Goal: Entertainment & Leisure: Consume media (video, audio)

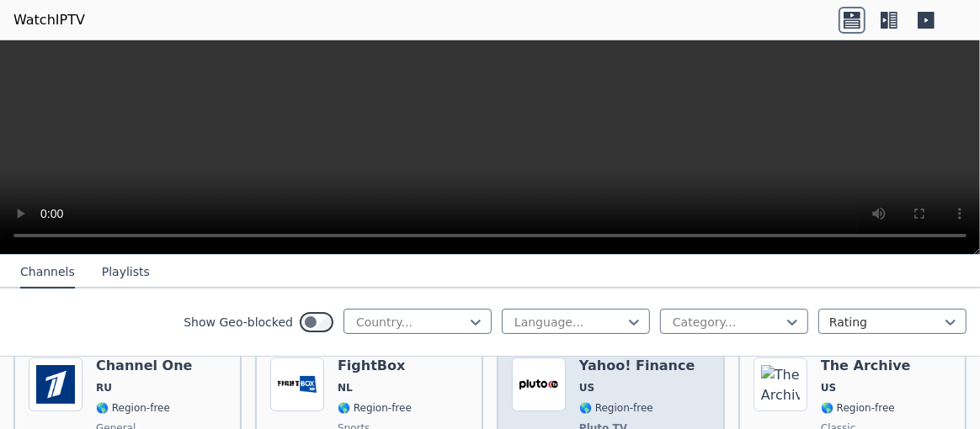
scroll to position [4359, 0]
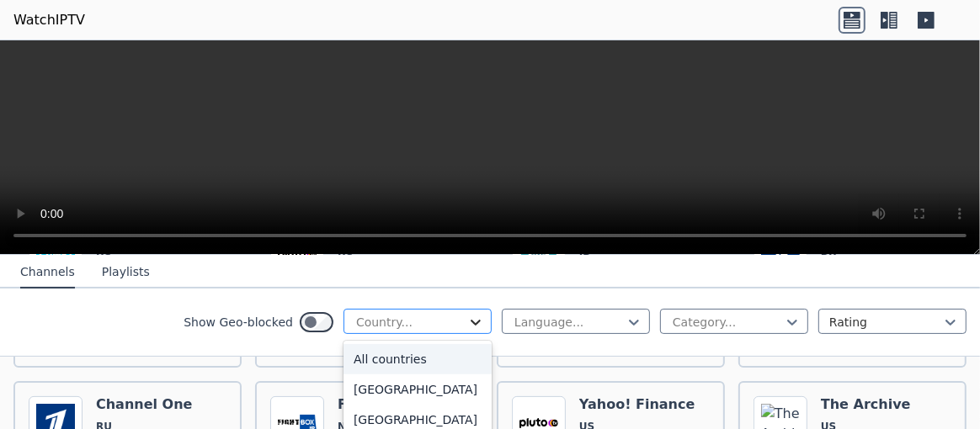
click at [467, 320] on icon at bounding box center [475, 322] width 17 height 17
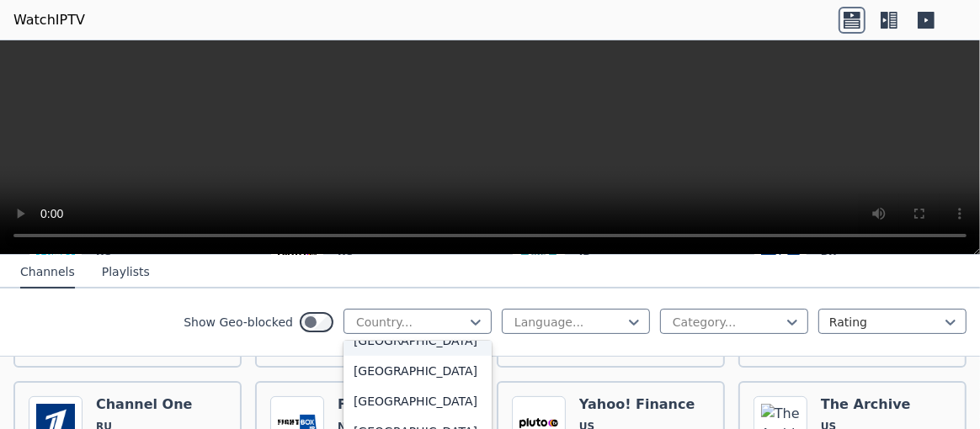
scroll to position [267, 0]
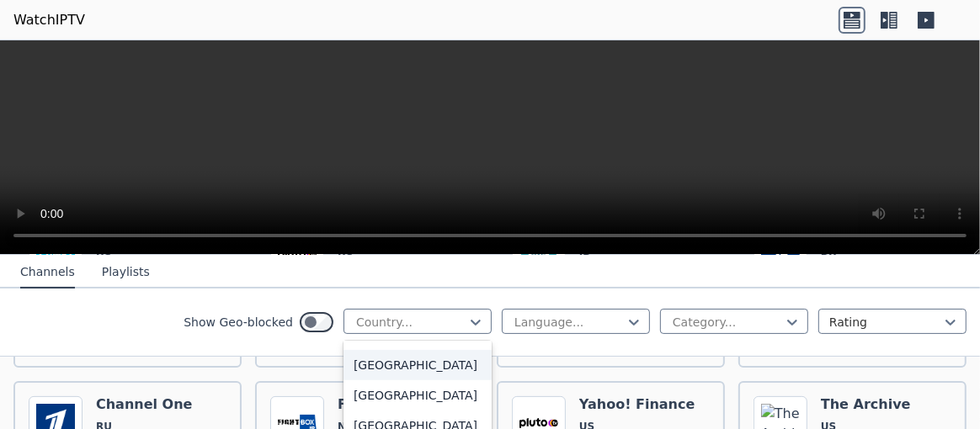
click at [395, 363] on div "[GEOGRAPHIC_DATA]" at bounding box center [417, 365] width 148 height 30
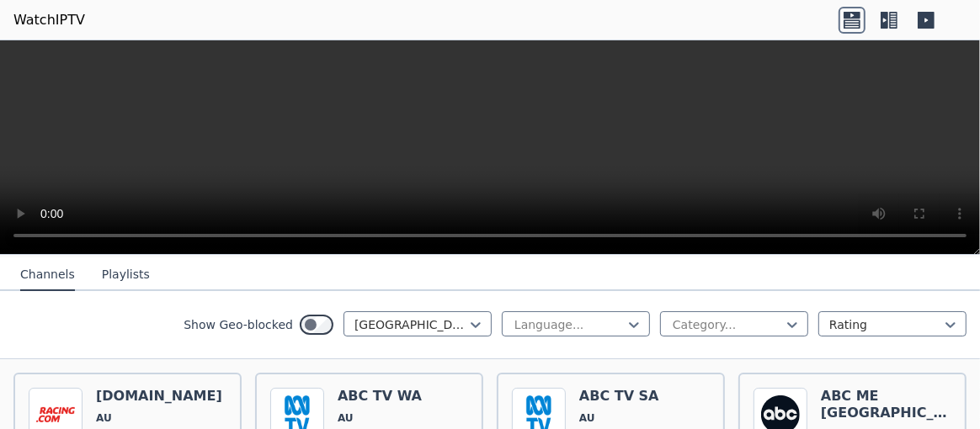
scroll to position [202, 0]
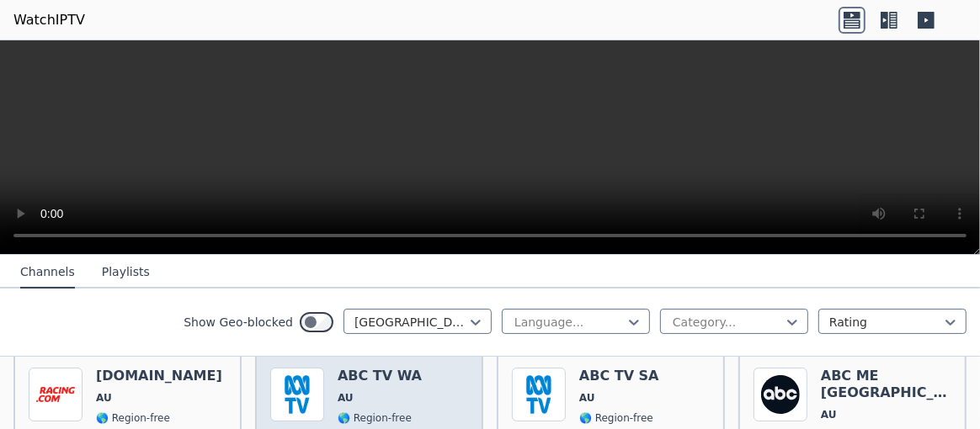
click at [307, 393] on img at bounding box center [297, 395] width 54 height 54
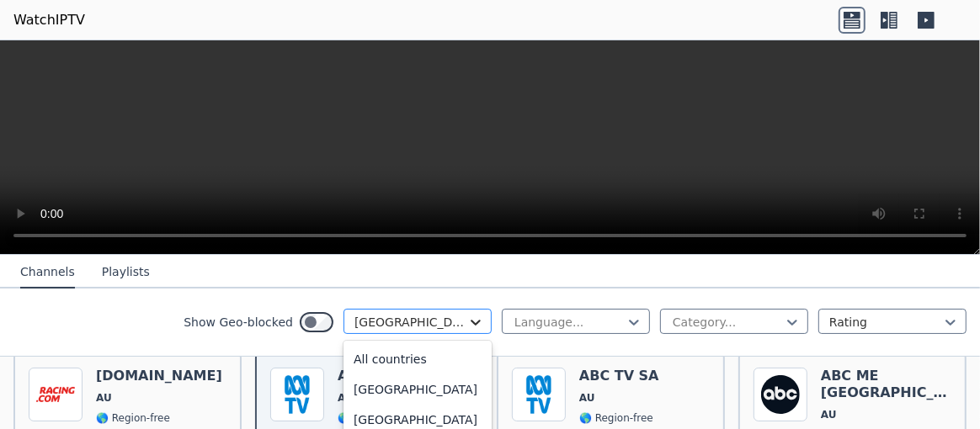
scroll to position [63, 0]
click at [467, 317] on icon at bounding box center [475, 322] width 17 height 17
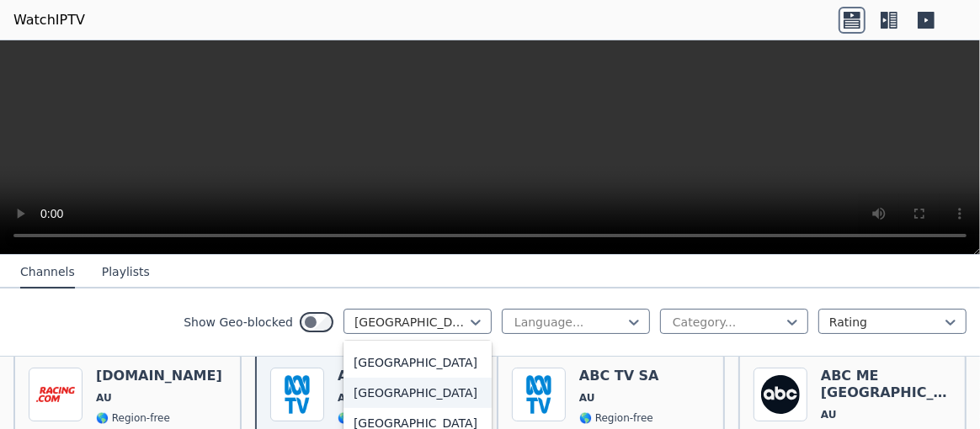
scroll to position [6035, 0]
click at [401, 317] on div "[GEOGRAPHIC_DATA]" at bounding box center [417, 302] width 148 height 30
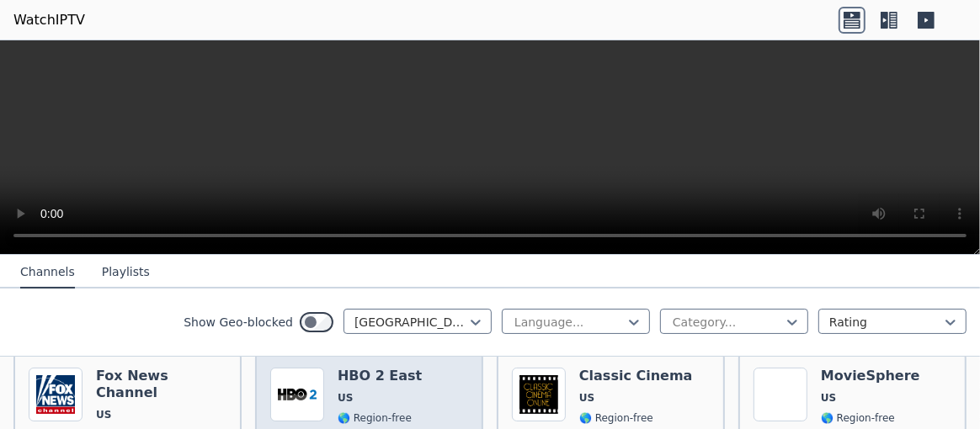
click at [401, 386] on div "Popularity 5327 HBO 2 East US 🌎 Region-free HBO movies series eng spa" at bounding box center [369, 430] width 198 height 125
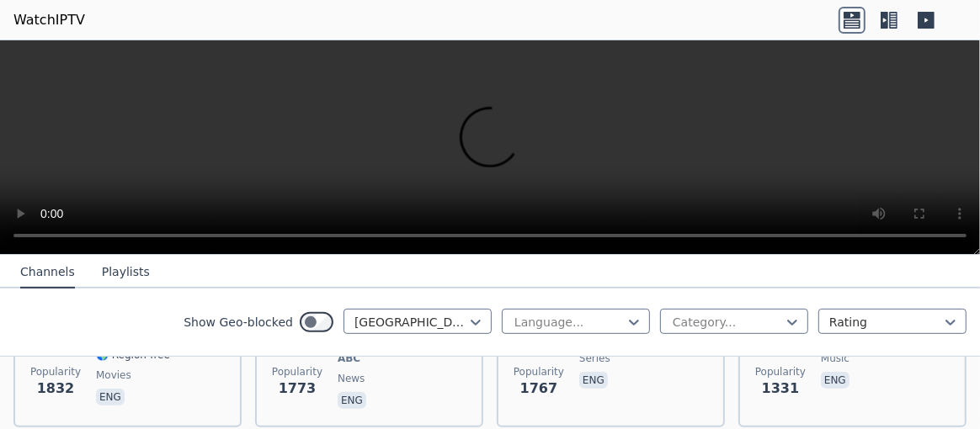
scroll to position [533, 0]
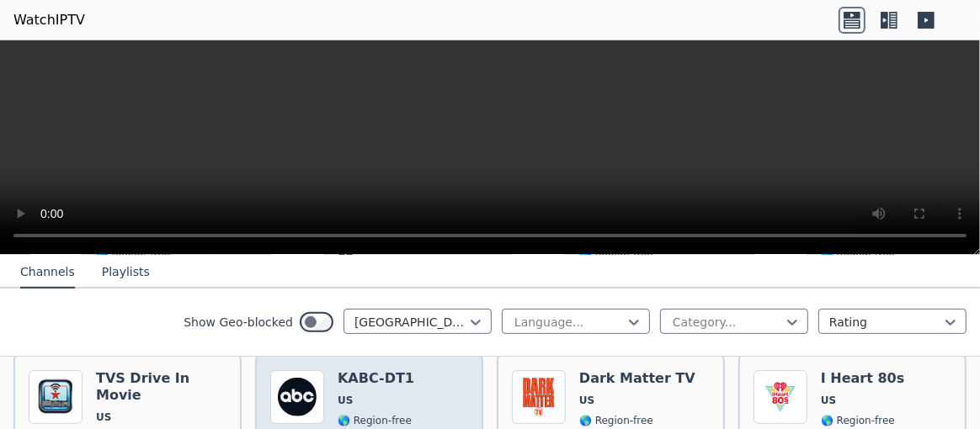
click at [393, 374] on div "KABC-DT1 US 🌎 Region-free ABC news eng" at bounding box center [376, 432] width 77 height 125
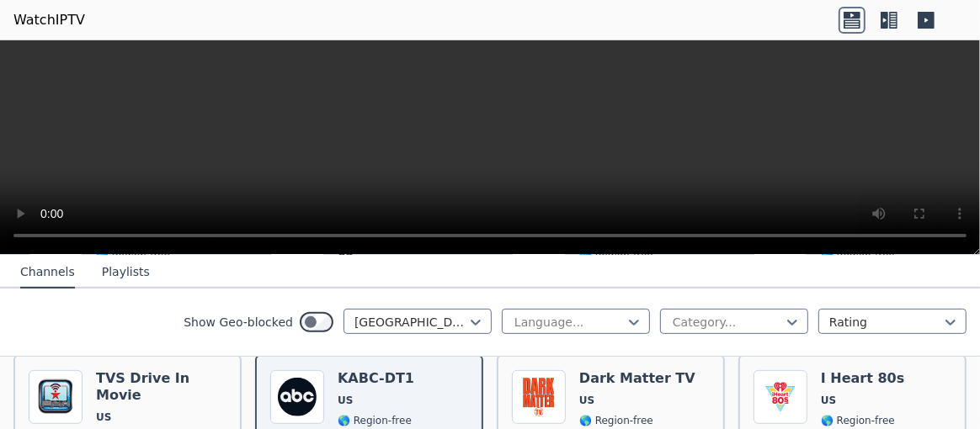
click at [23, 16] on link "WatchIPTV" at bounding box center [49, 20] width 72 height 20
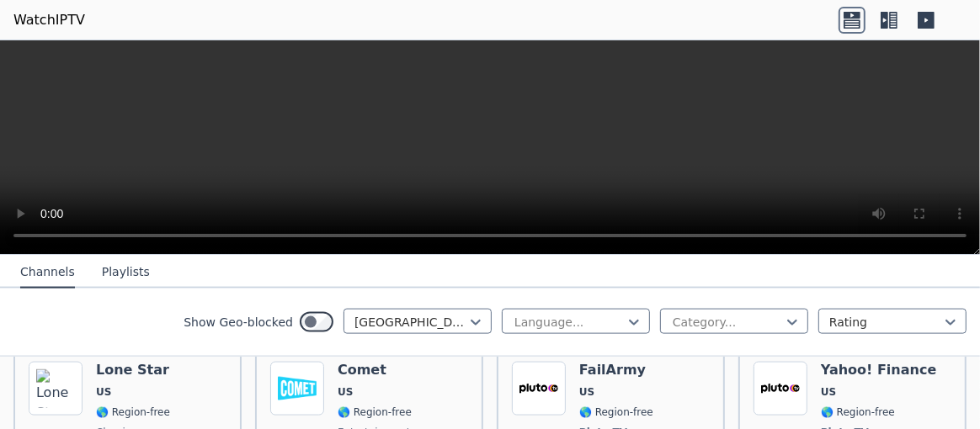
scroll to position [1563, 0]
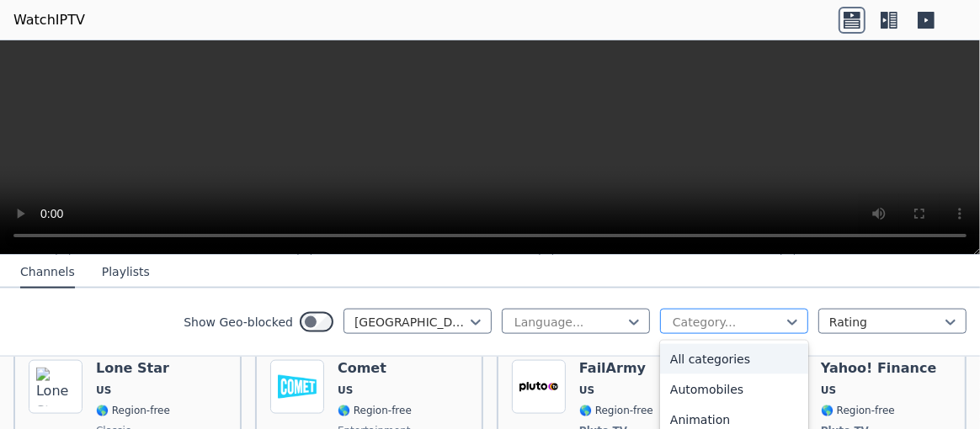
click at [756, 314] on div at bounding box center [727, 322] width 113 height 17
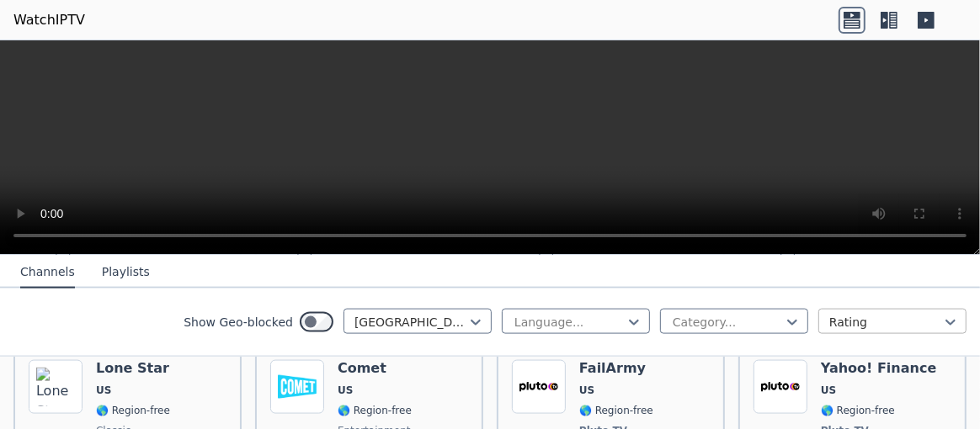
click at [950, 332] on div "Show Geo-blocked [GEOGRAPHIC_DATA] Language... Category... Rating" at bounding box center [490, 323] width 980 height 68
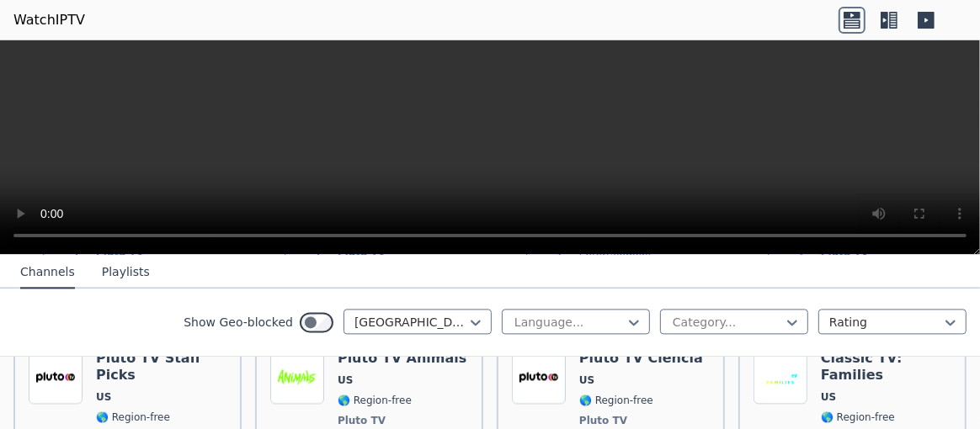
scroll to position [11072, 0]
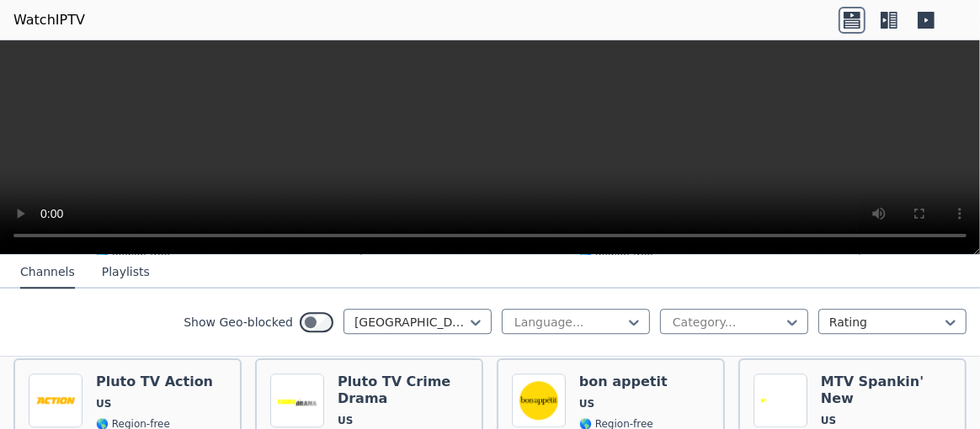
click at [890, 22] on icon at bounding box center [893, 20] width 8 height 17
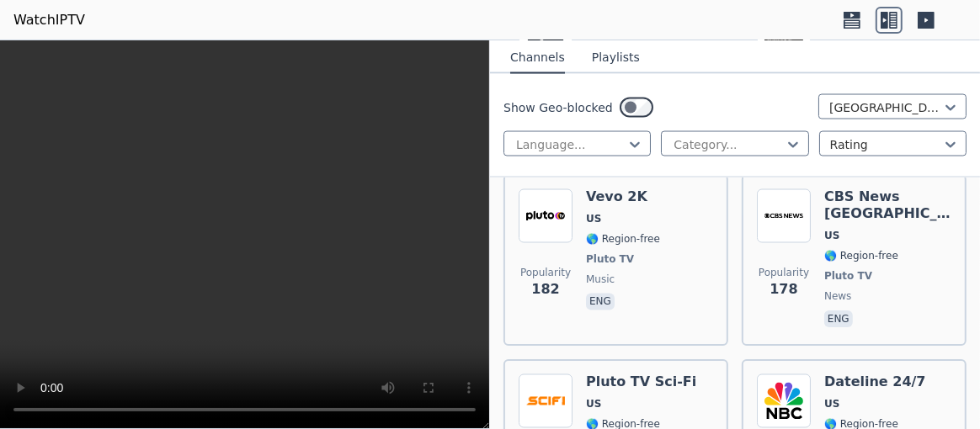
scroll to position [9931, 0]
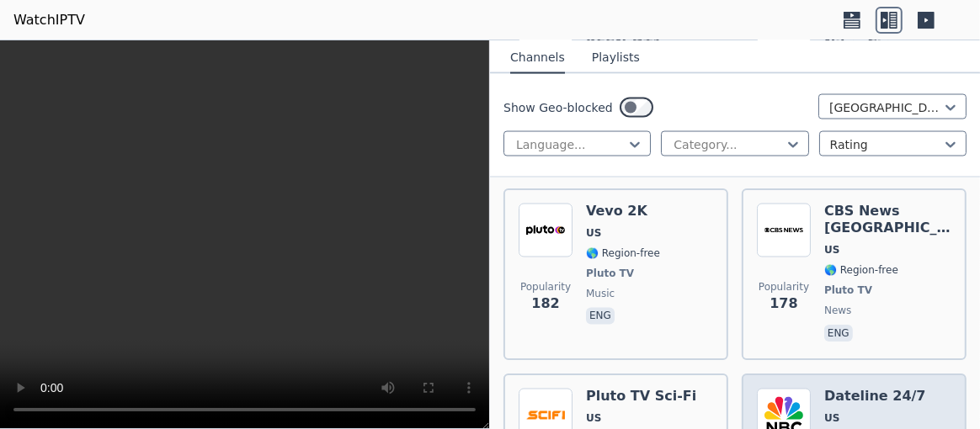
click at [831, 389] on h6 "Dateline 24/7" at bounding box center [875, 397] width 102 height 17
